Goal: Task Accomplishment & Management: Manage account settings

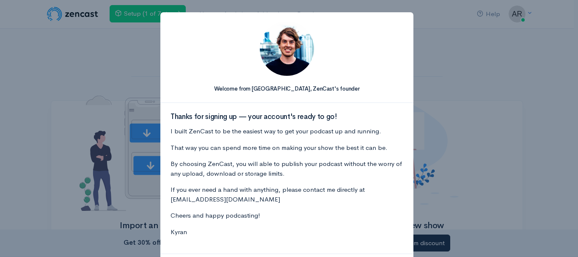
scroll to position [47, 0]
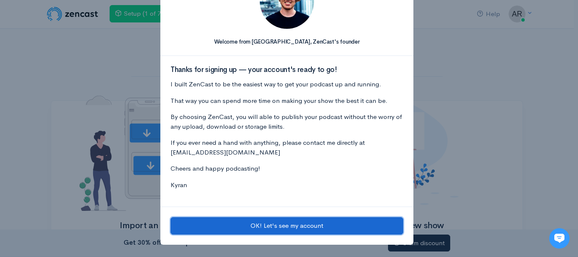
click at [339, 231] on button "OK! Let's see my account" at bounding box center [287, 225] width 233 height 17
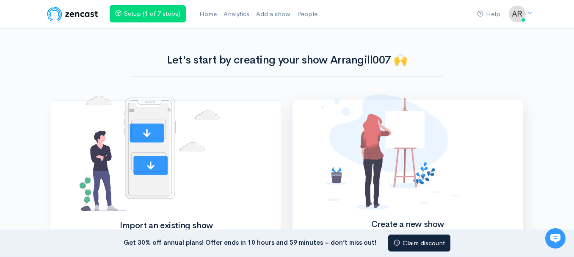
scroll to position [0, 0]
click at [547, 75] on div "Help Notifications View all Your profile Team settings Default team Current Log…" at bounding box center [287, 167] width 574 height 334
click at [270, 16] on link "Add a show" at bounding box center [273, 14] width 41 height 18
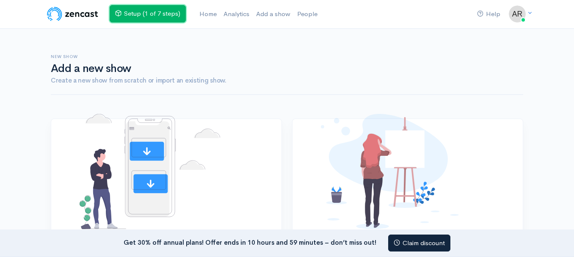
click at [147, 17] on link "Setup (1 of 7 steps)" at bounding box center [148, 13] width 76 height 17
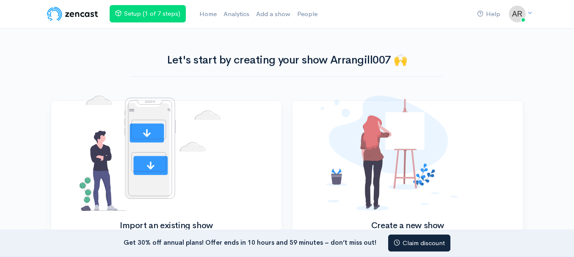
click at [95, 12] on img at bounding box center [73, 14] width 54 height 17
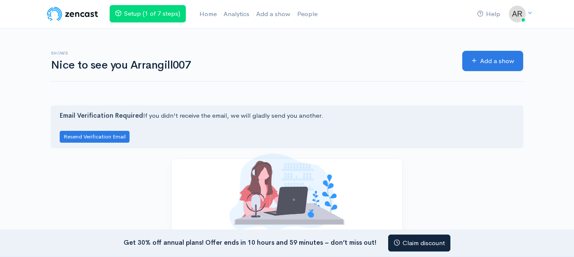
click at [95, 12] on img at bounding box center [73, 14] width 54 height 17
click at [480, 58] on link "Add a show" at bounding box center [492, 61] width 61 height 21
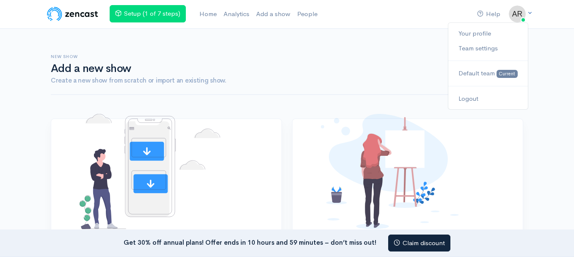
click at [522, 15] on img at bounding box center [517, 14] width 17 height 17
click at [486, 37] on link "Your profile" at bounding box center [488, 33] width 80 height 15
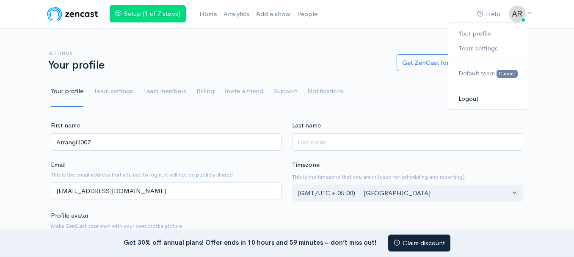
click at [482, 99] on link "Logout" at bounding box center [488, 98] width 80 height 15
